Goal: Task Accomplishment & Management: Manage account settings

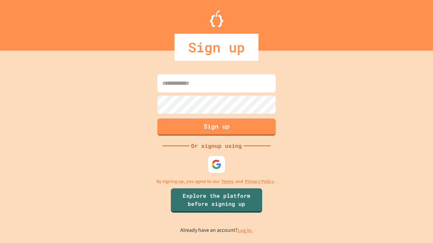
click at [245, 231] on link "Log in." at bounding box center [245, 230] width 16 height 7
